Goal: Task Accomplishment & Management: Use online tool/utility

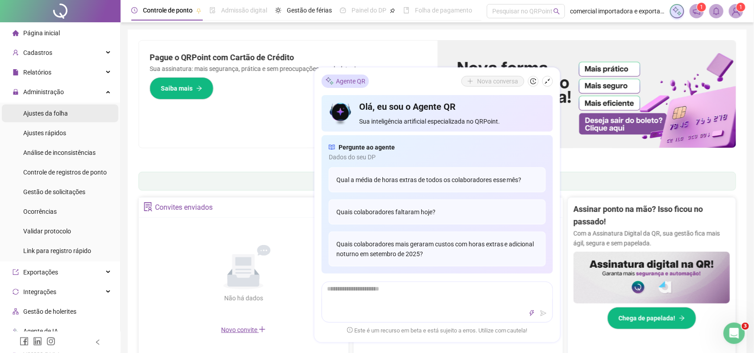
click at [56, 114] on span "Ajustes da folha" at bounding box center [45, 113] width 45 height 7
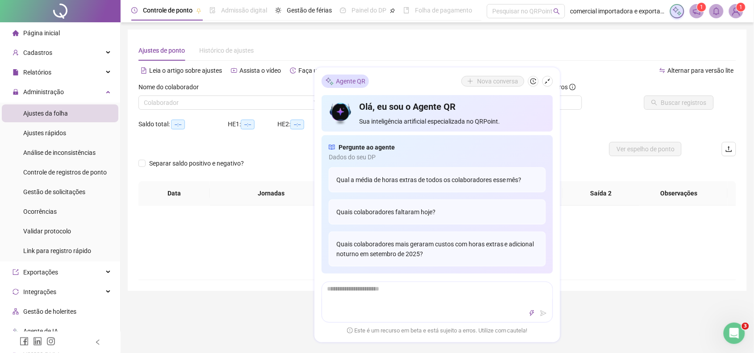
type input "**********"
click at [546, 83] on icon "shrink" at bounding box center [547, 81] width 6 height 6
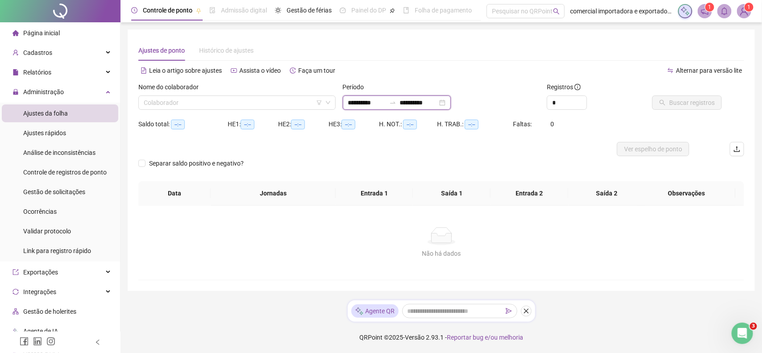
click at [364, 101] on input "**********" at bounding box center [367, 103] width 38 height 10
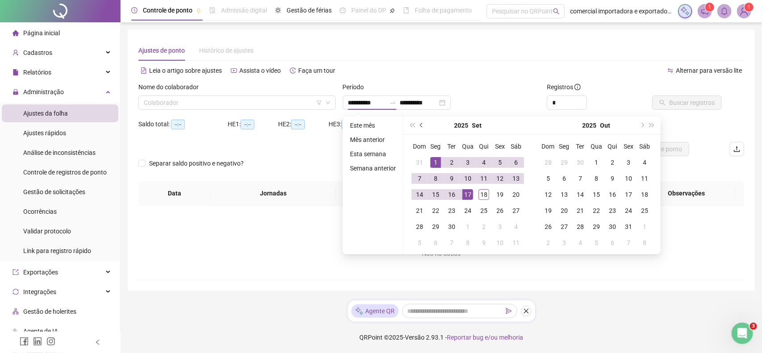
click at [421, 121] on button "prev-year" at bounding box center [422, 126] width 10 height 18
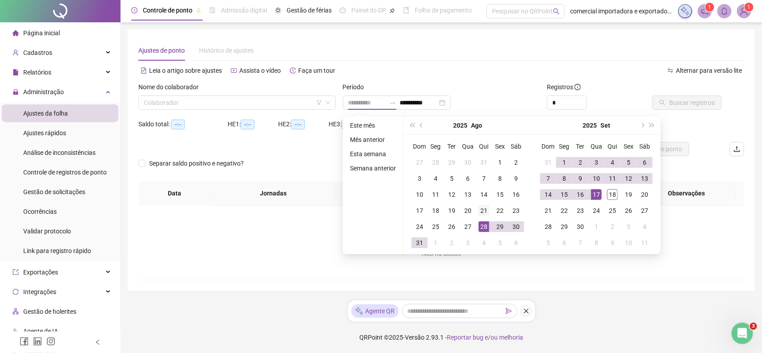
type input "**********"
click at [484, 213] on div "21" at bounding box center [484, 210] width 11 height 11
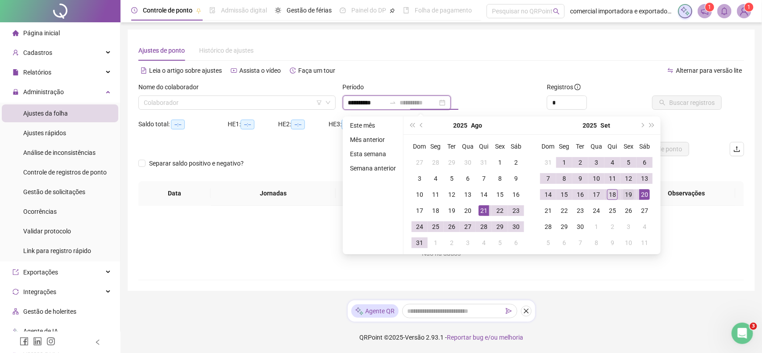
type input "**********"
click at [628, 196] on div "19" at bounding box center [628, 194] width 11 height 11
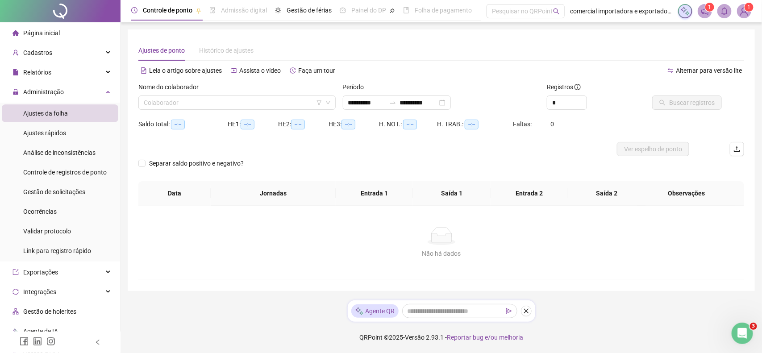
click at [199, 95] on div "Nome do colaborador" at bounding box center [236, 88] width 197 height 13
click at [201, 98] on input "search" at bounding box center [233, 102] width 179 height 13
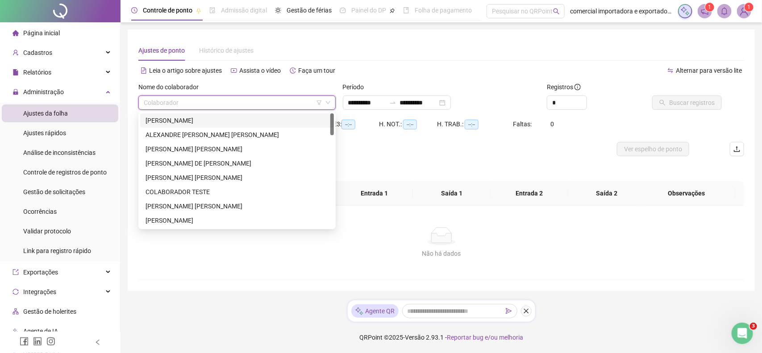
click at [191, 119] on div "[PERSON_NAME]" at bounding box center [237, 121] width 183 height 10
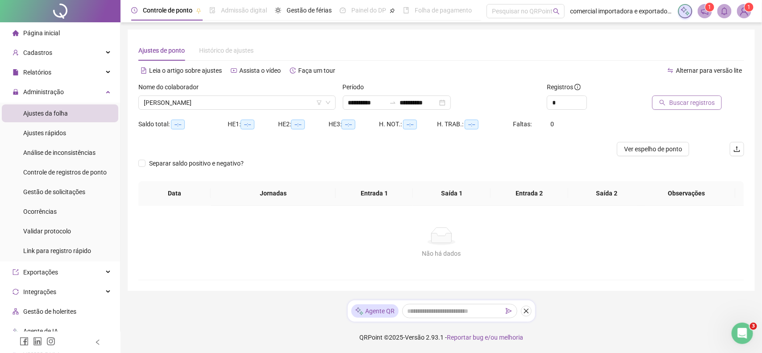
click at [679, 105] on span "Buscar registros" at bounding box center [692, 103] width 46 height 10
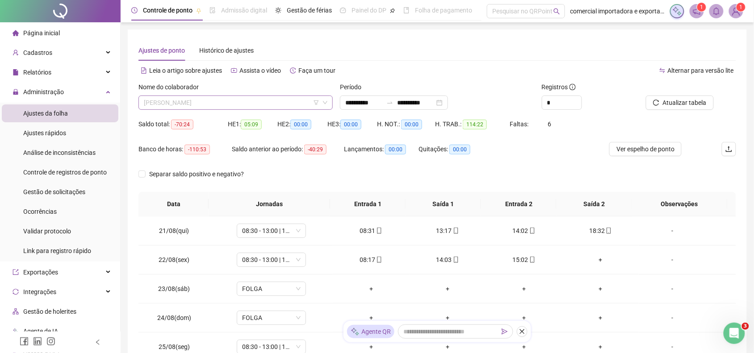
click at [243, 96] on span "[PERSON_NAME]" at bounding box center [236, 102] width 184 height 13
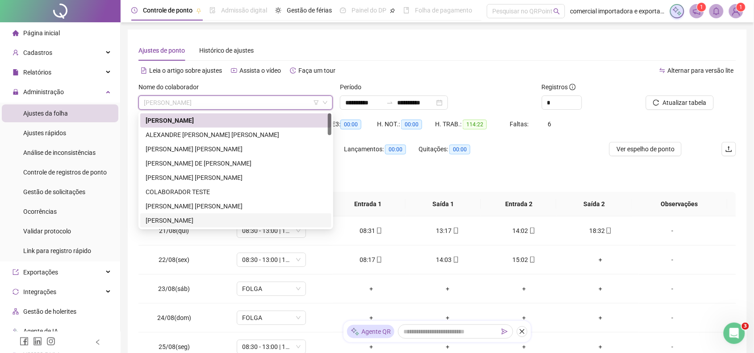
click at [184, 224] on div "[PERSON_NAME]" at bounding box center [236, 221] width 180 height 10
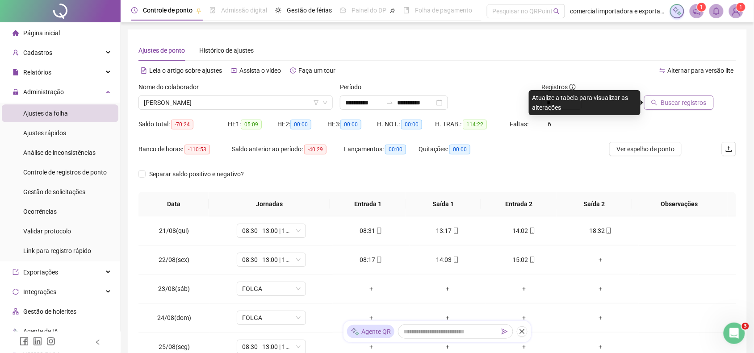
click at [684, 101] on span "Buscar registros" at bounding box center [684, 103] width 46 height 10
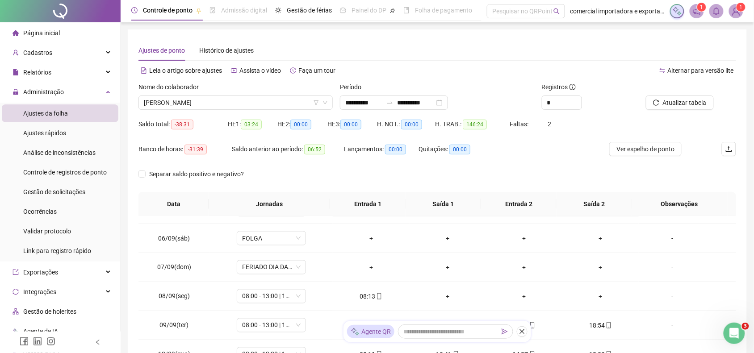
scroll to position [502, 0]
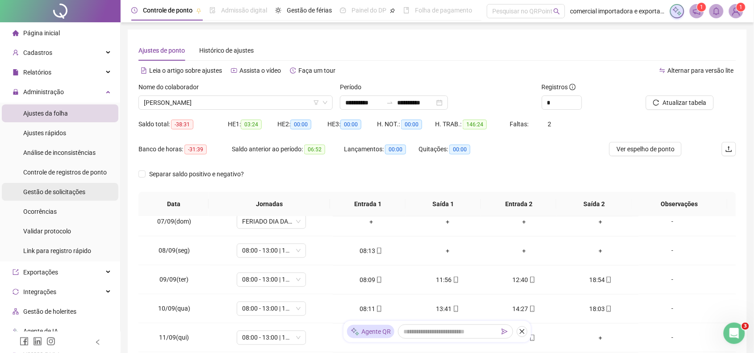
click at [57, 193] on span "Gestão de solicitações" at bounding box center [54, 191] width 62 height 7
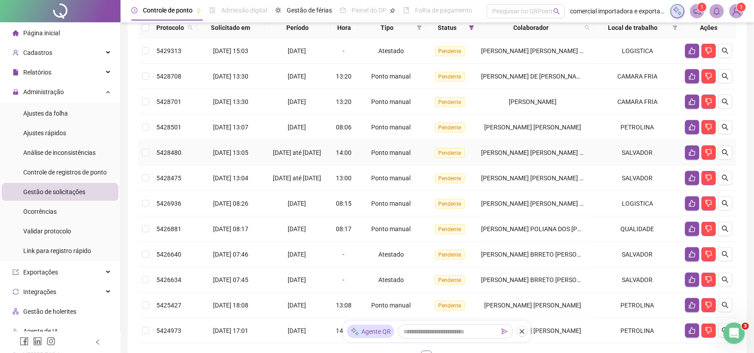
scroll to position [203, 0]
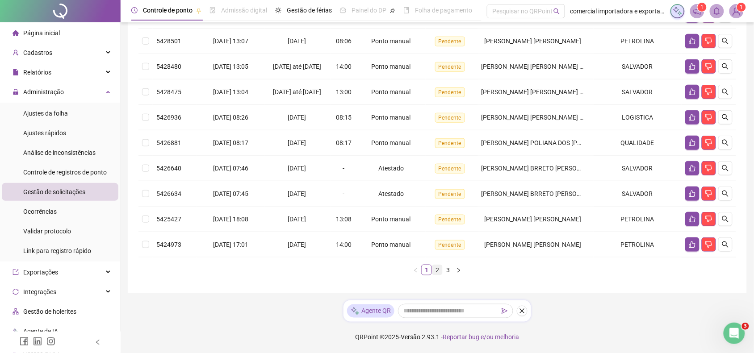
click at [437, 268] on link "2" at bounding box center [437, 270] width 10 height 10
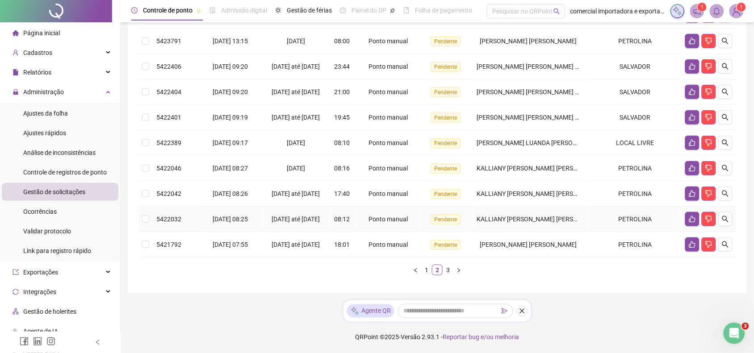
scroll to position [235, 0]
click at [450, 271] on link "3" at bounding box center [448, 270] width 10 height 10
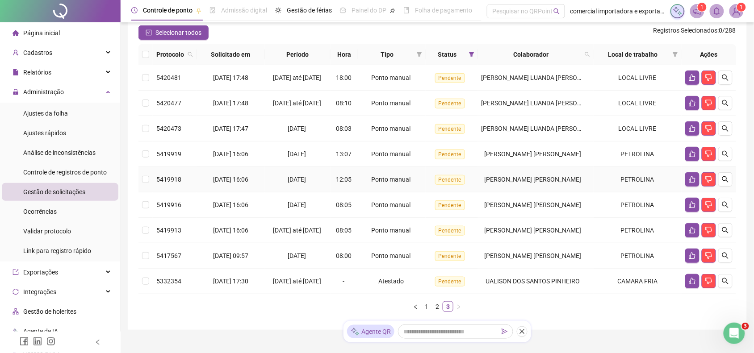
scroll to position [137, 0]
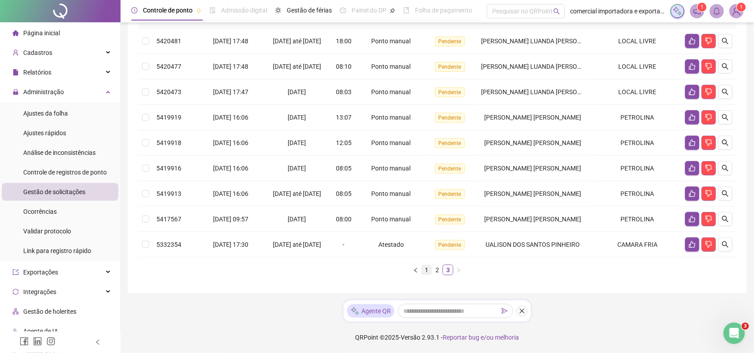
click at [429, 271] on link "1" at bounding box center [426, 270] width 10 height 10
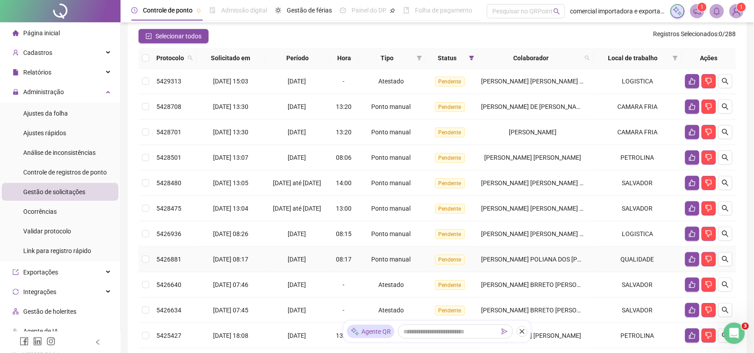
scroll to position [0, 0]
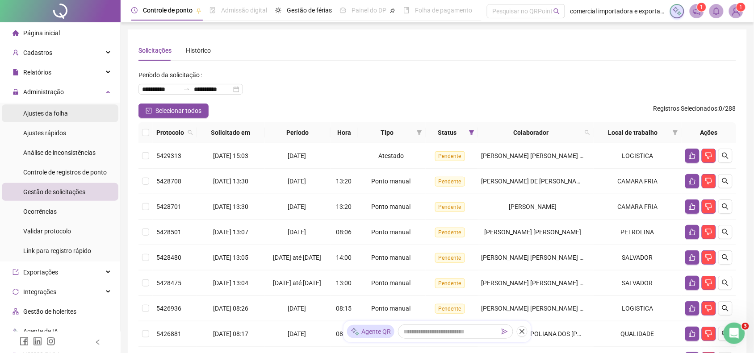
click at [45, 110] on span "Ajustes da folha" at bounding box center [45, 113] width 45 height 7
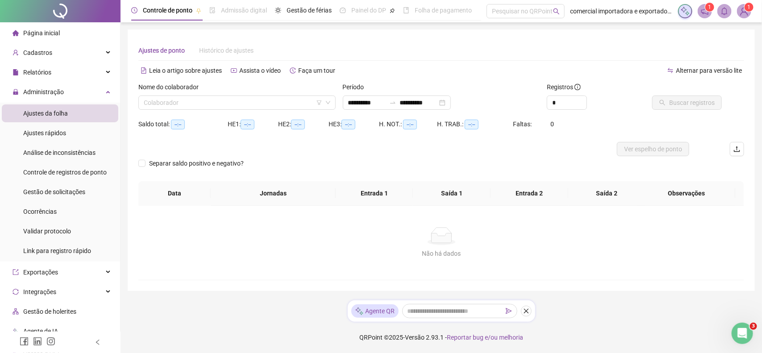
type input "**********"
click at [237, 106] on input "search" at bounding box center [233, 102] width 179 height 13
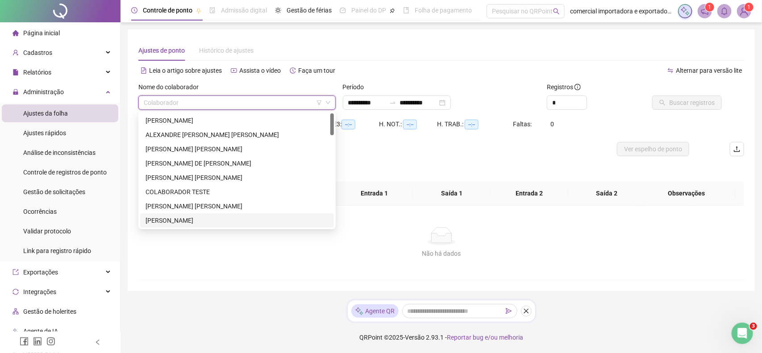
click at [186, 219] on div "[PERSON_NAME]" at bounding box center [237, 221] width 183 height 10
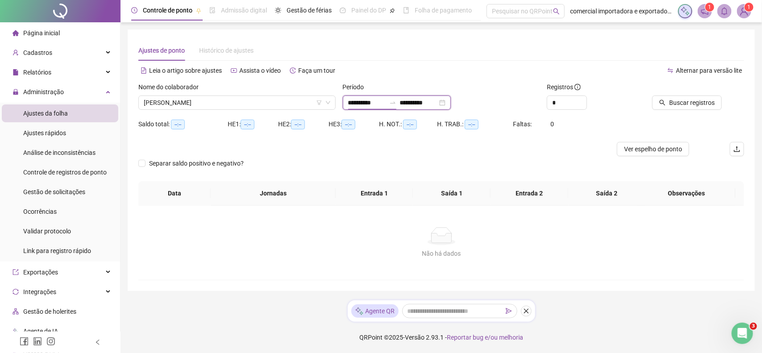
click at [362, 103] on input "**********" at bounding box center [367, 103] width 38 height 10
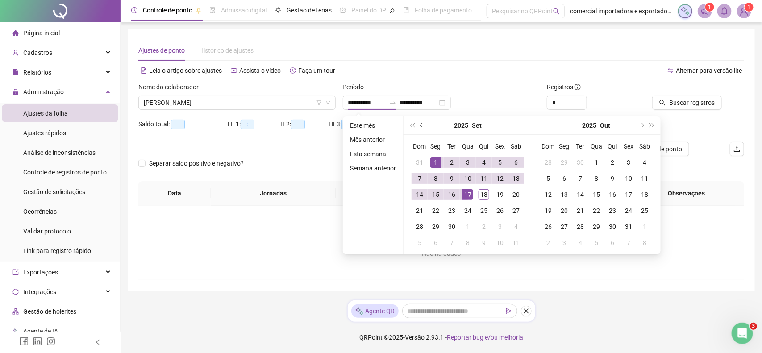
click at [422, 125] on span "prev-year" at bounding box center [422, 125] width 4 height 4
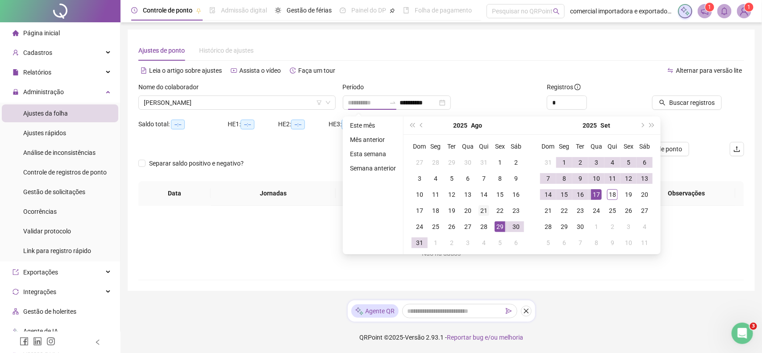
type input "**********"
click at [484, 210] on div "21" at bounding box center [484, 210] width 11 height 11
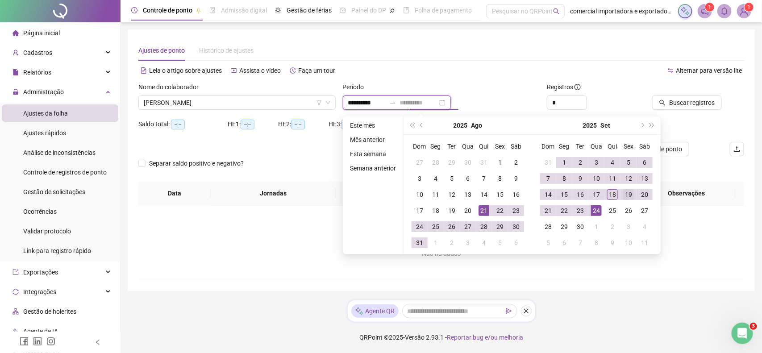
type input "**********"
click at [632, 195] on div "19" at bounding box center [628, 194] width 11 height 11
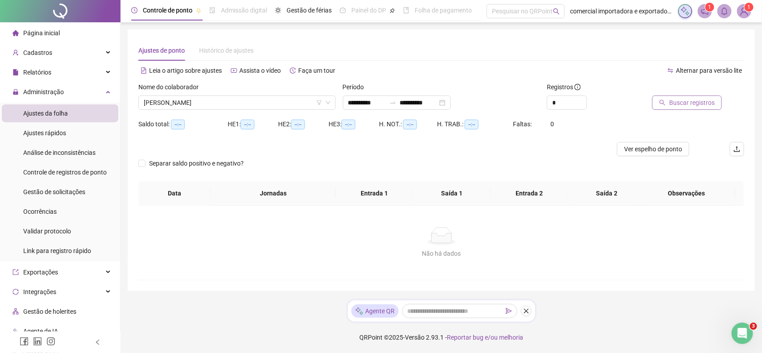
click at [691, 105] on span "Buscar registros" at bounding box center [692, 103] width 46 height 10
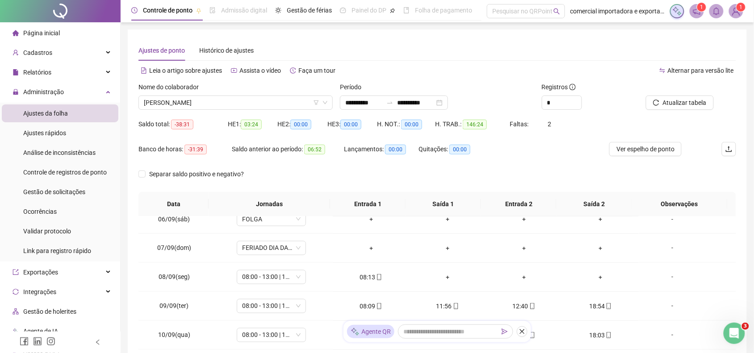
scroll to position [502, 0]
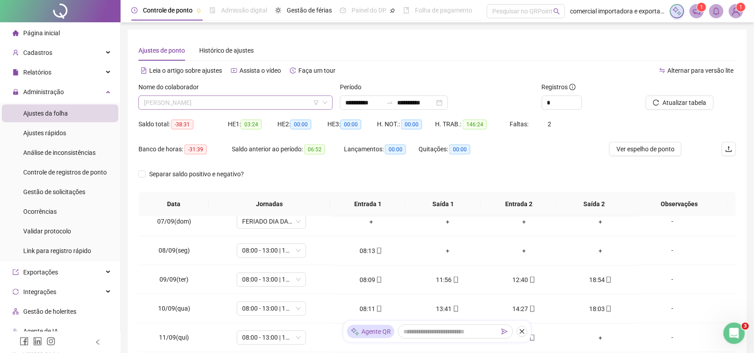
click at [226, 105] on span "[PERSON_NAME]" at bounding box center [236, 102] width 184 height 13
click at [225, 105] on span "[PERSON_NAME]" at bounding box center [236, 102] width 184 height 13
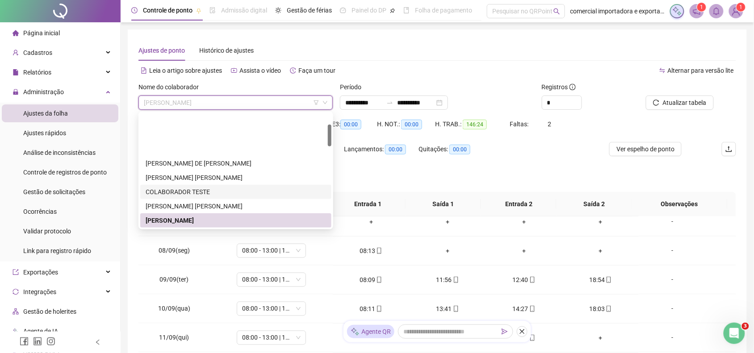
scroll to position [56, 0]
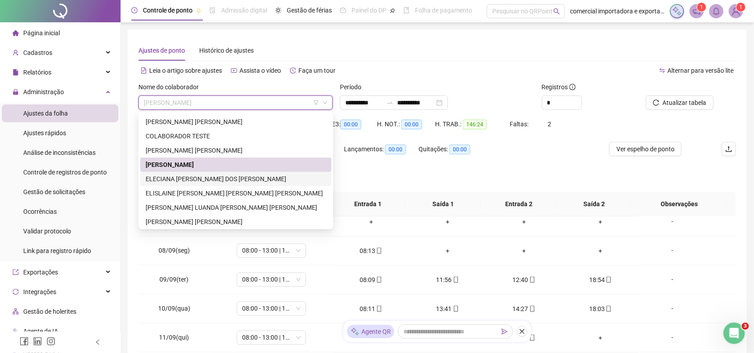
click at [176, 181] on div "ELECIANA [PERSON_NAME] DOS [PERSON_NAME]" at bounding box center [236, 179] width 180 height 10
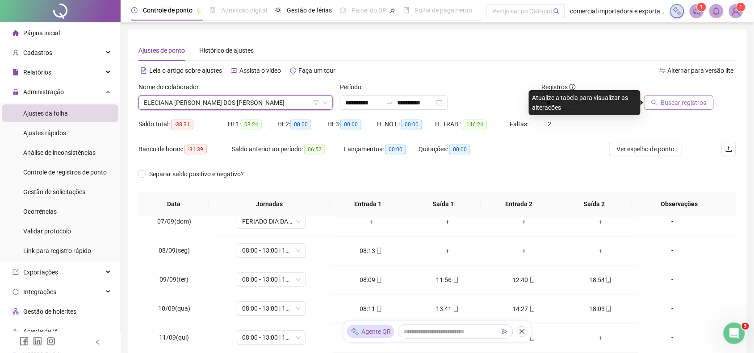
drag, startPoint x: 679, startPoint y: 101, endPoint x: 673, endPoint y: 108, distance: 8.9
click at [675, 107] on span "Buscar registros" at bounding box center [684, 103] width 46 height 10
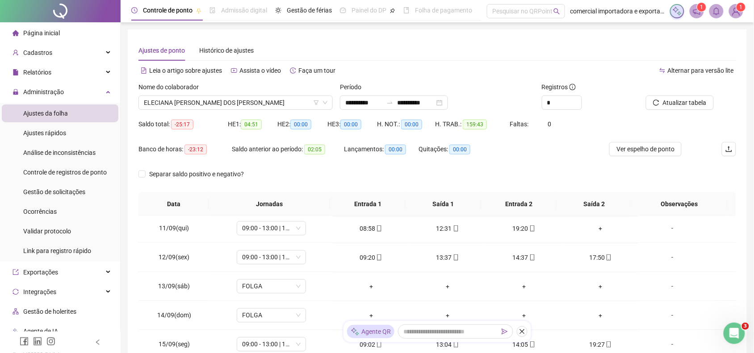
scroll to position [614, 0]
click at [659, 103] on icon "reload" at bounding box center [656, 103] width 6 height 6
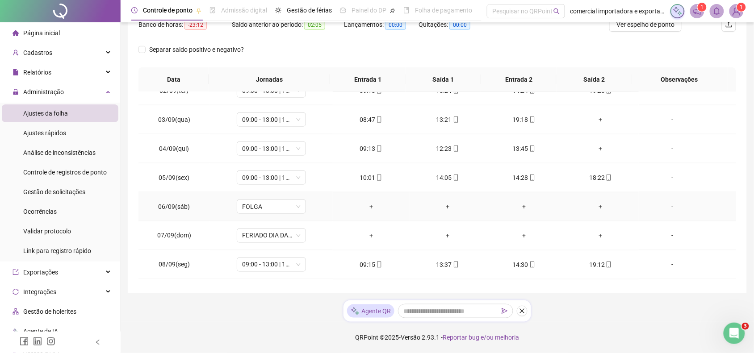
scroll to position [374, 0]
